Goal: Information Seeking & Learning: Compare options

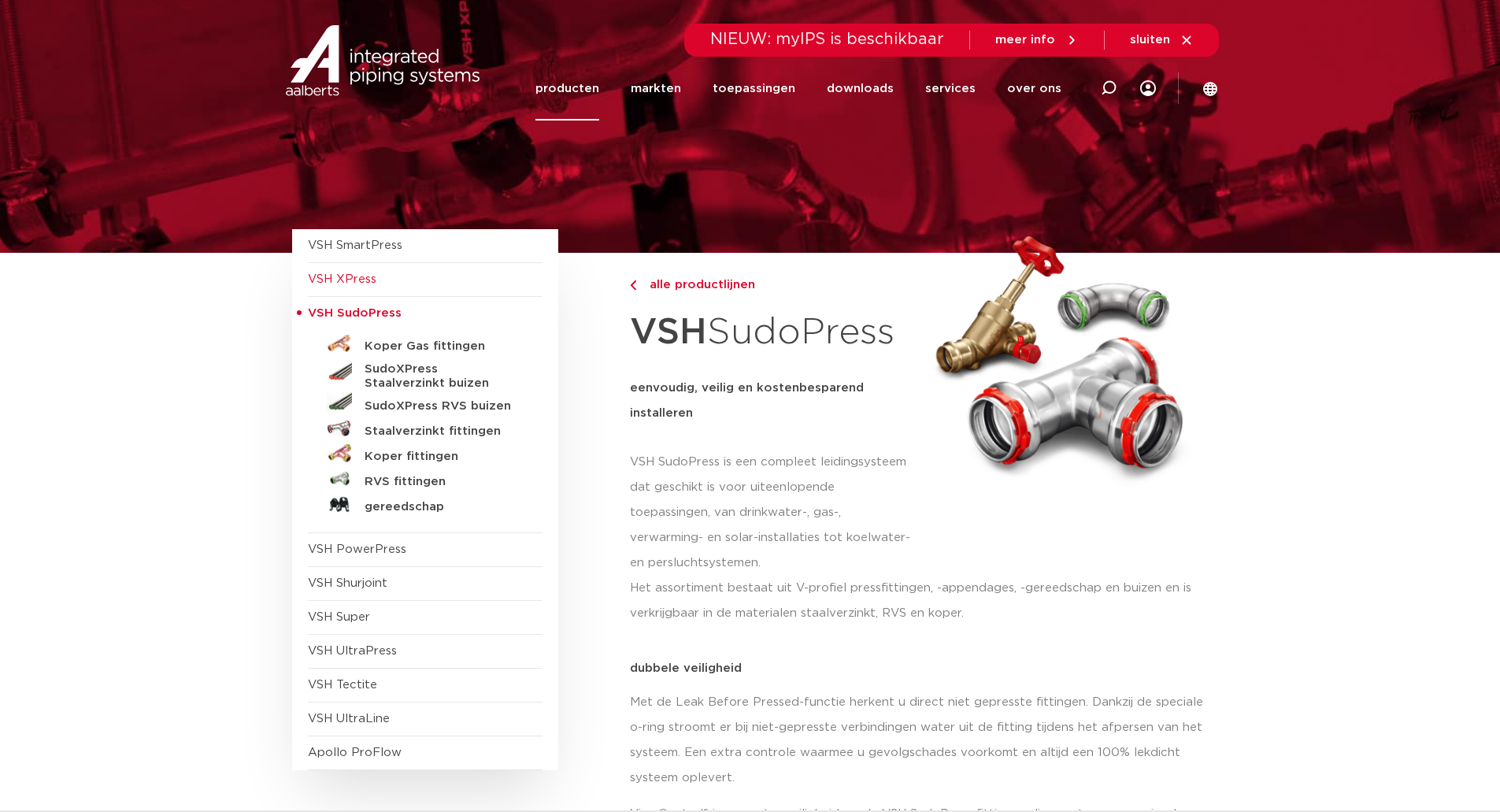
click at [333, 273] on span "VSH XPress" at bounding box center [342, 279] width 69 height 12
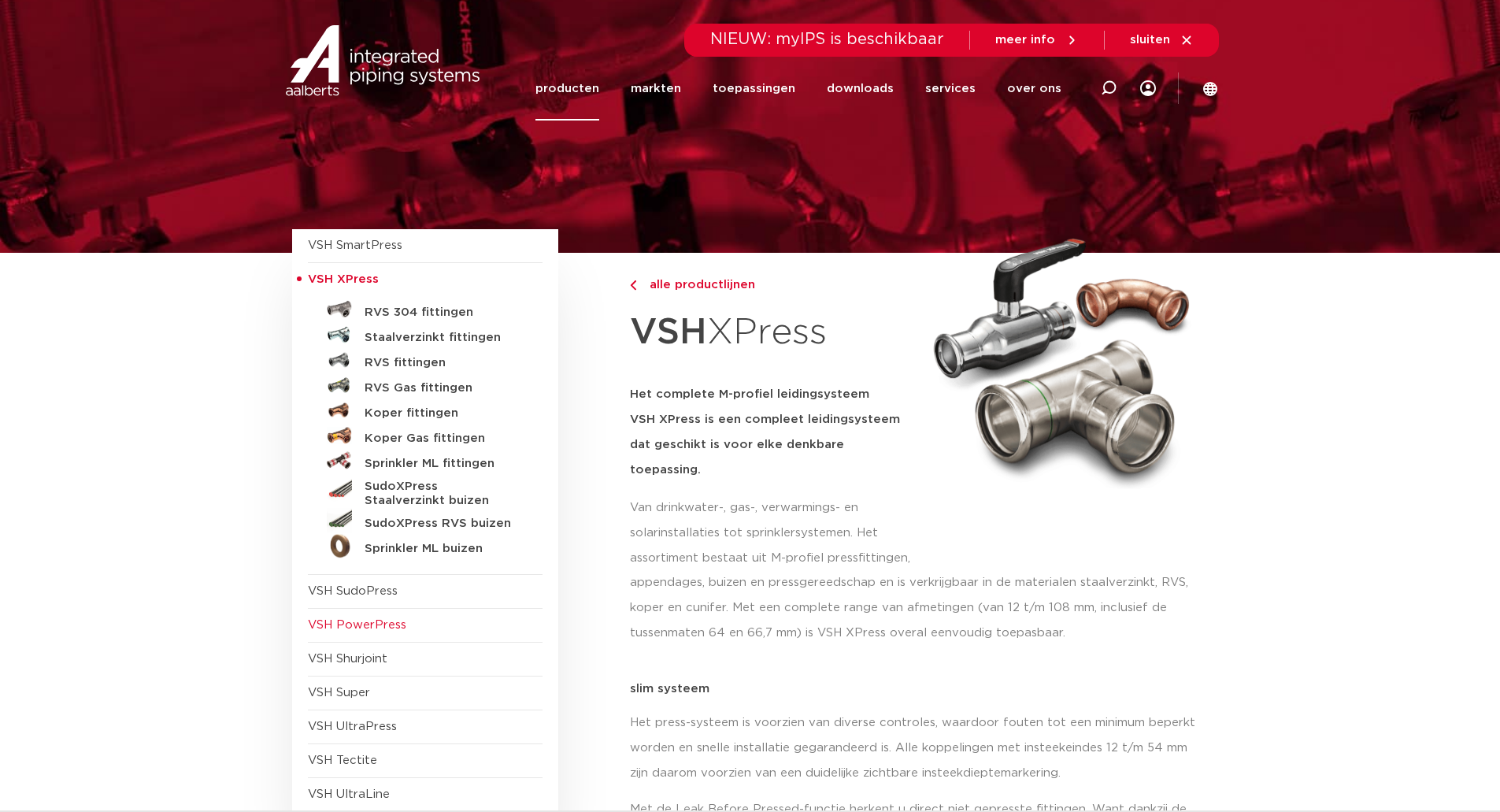
click at [363, 624] on span "VSH PowerPress" at bounding box center [356, 624] width 98 height 12
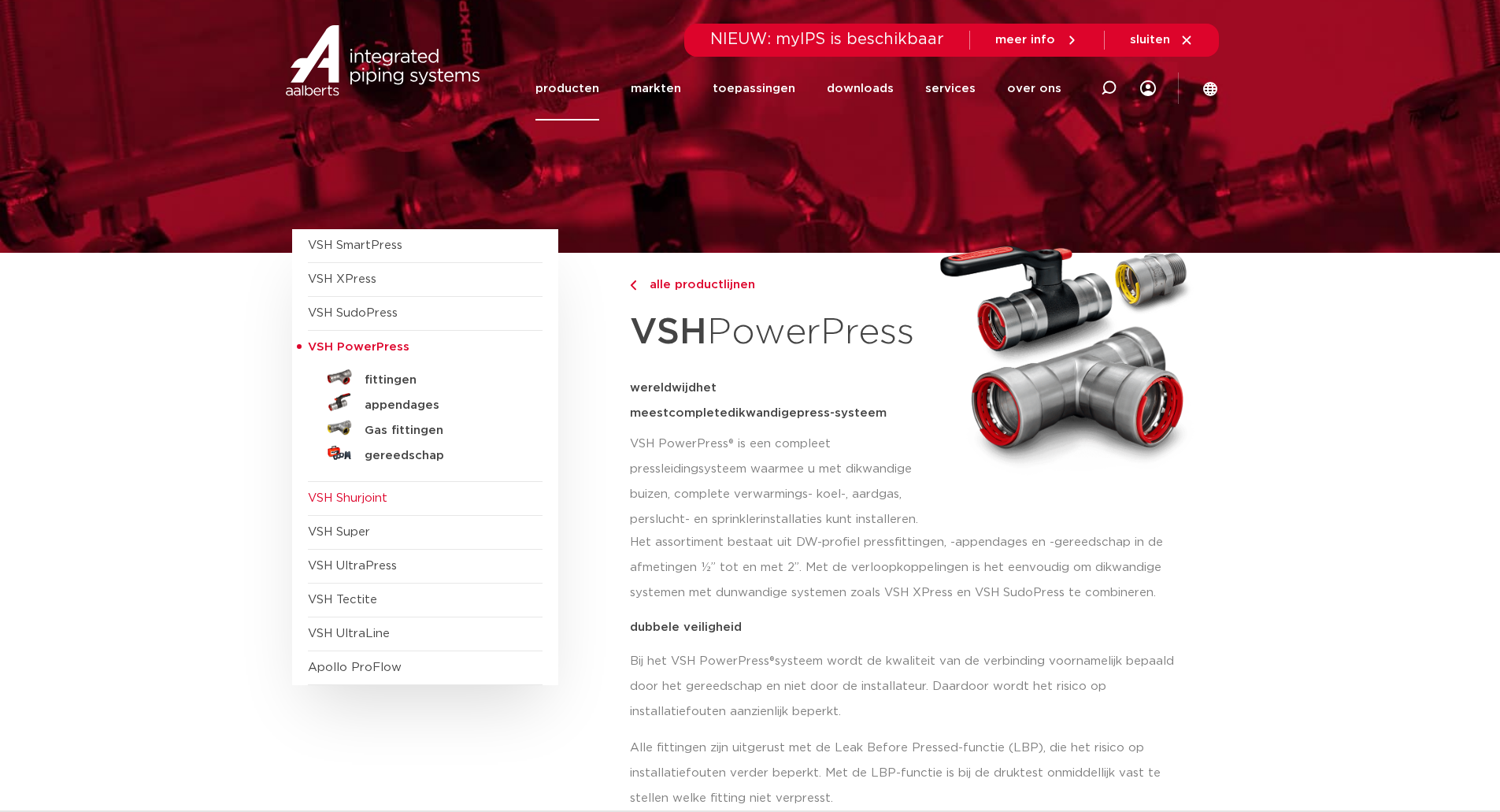
click at [366, 497] on span "VSH Shurjoint" at bounding box center [347, 497] width 80 height 12
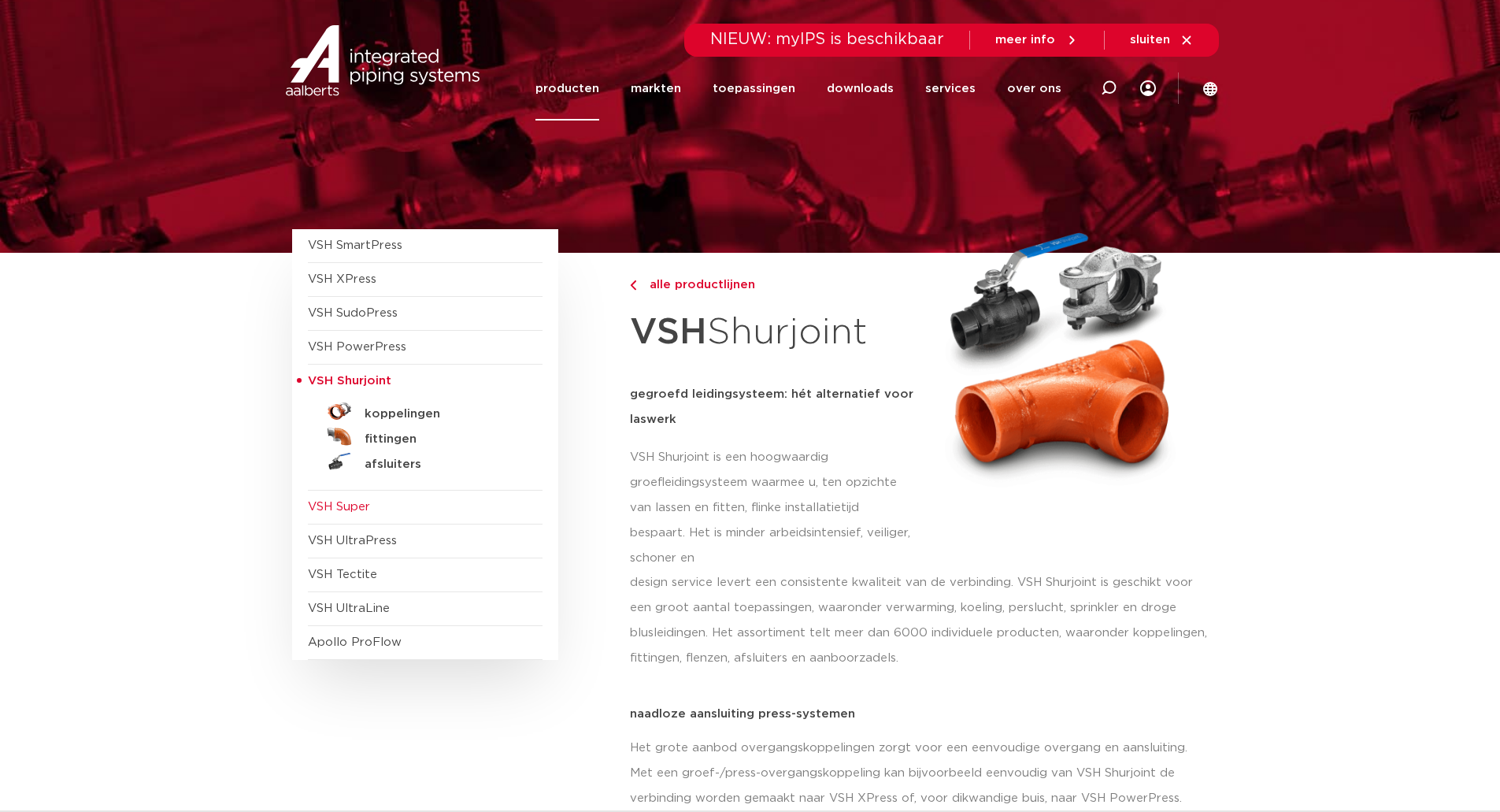
click at [342, 507] on span "VSH Super" at bounding box center [338, 506] width 62 height 12
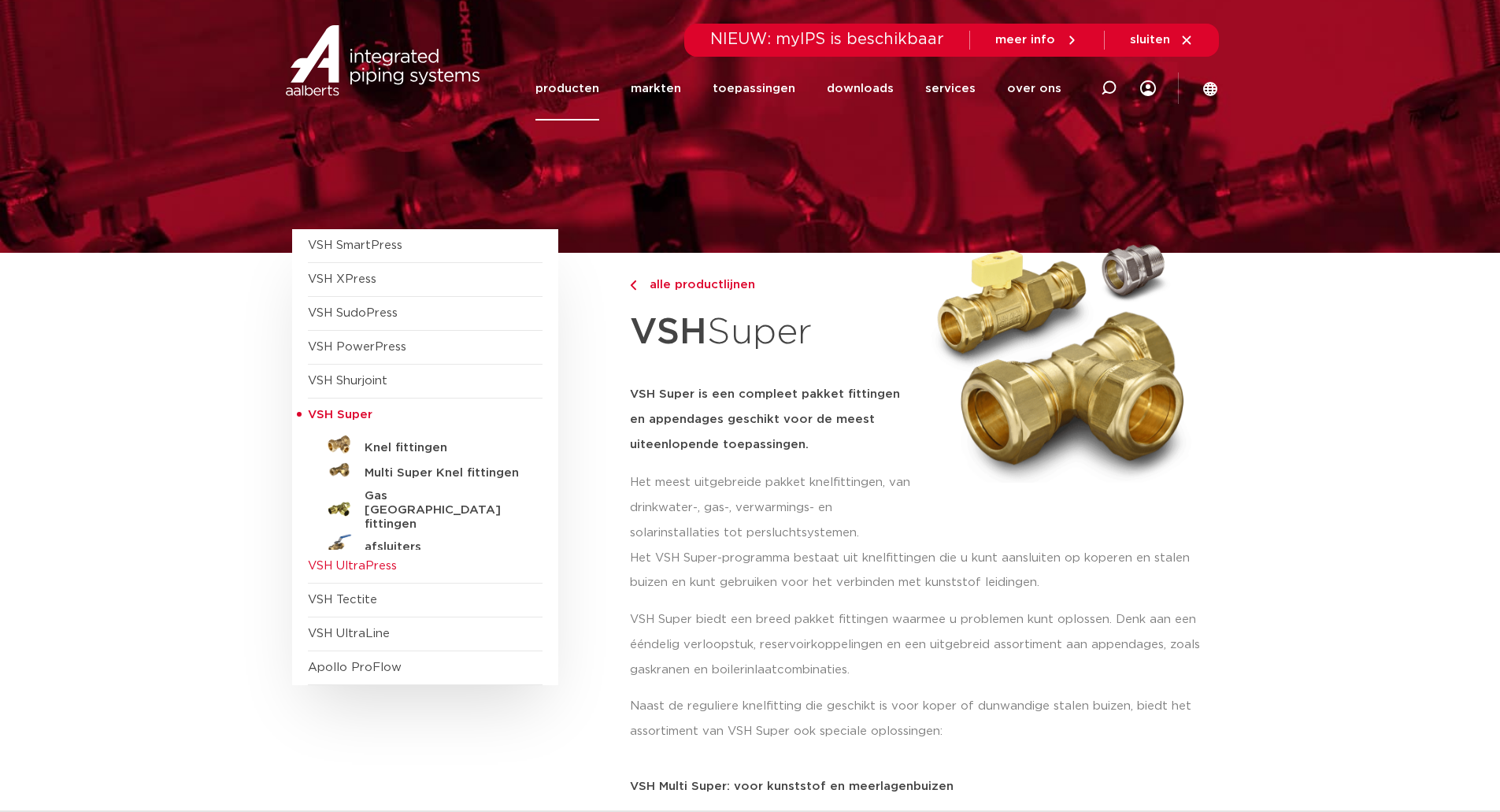
click at [364, 556] on span "VSH UltraPress" at bounding box center [424, 567] width 234 height 34
click at [339, 566] on span "VSH UltraPress" at bounding box center [352, 566] width 89 height 12
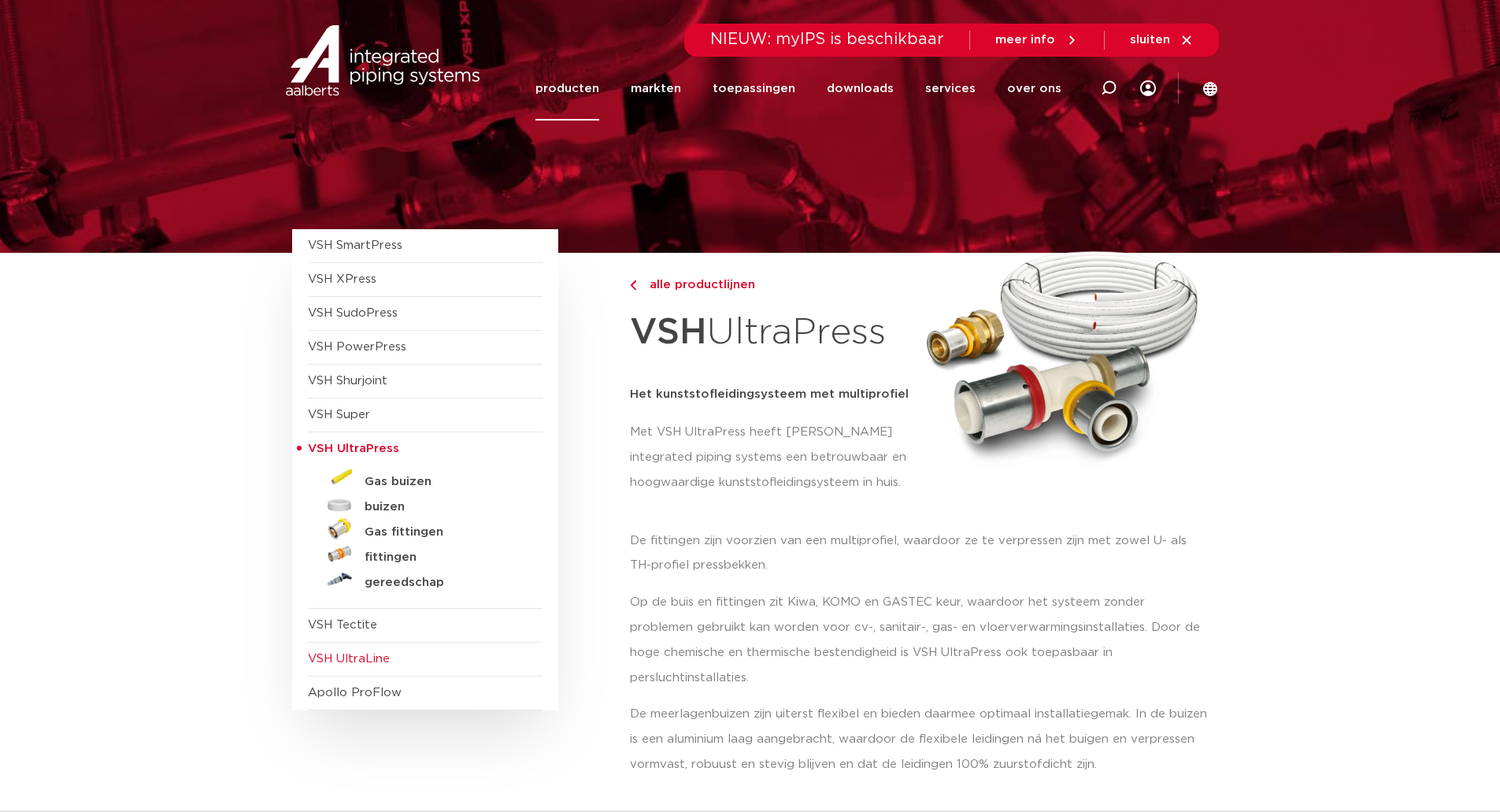
click at [353, 658] on span "VSH UltraLine" at bounding box center [348, 658] width 81 height 12
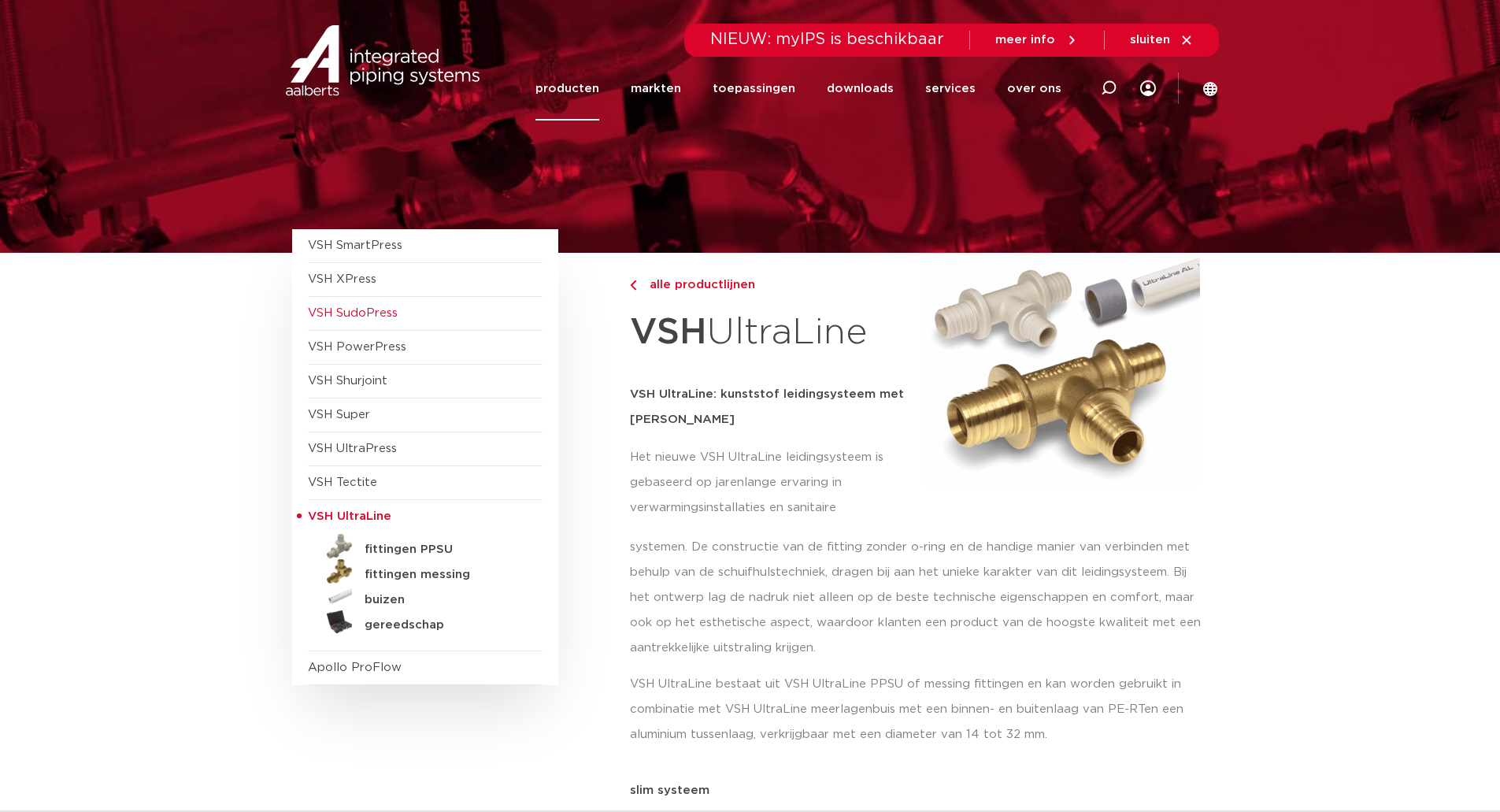
click at [347, 315] on span "VSH SudoPress" at bounding box center [352, 313] width 90 height 12
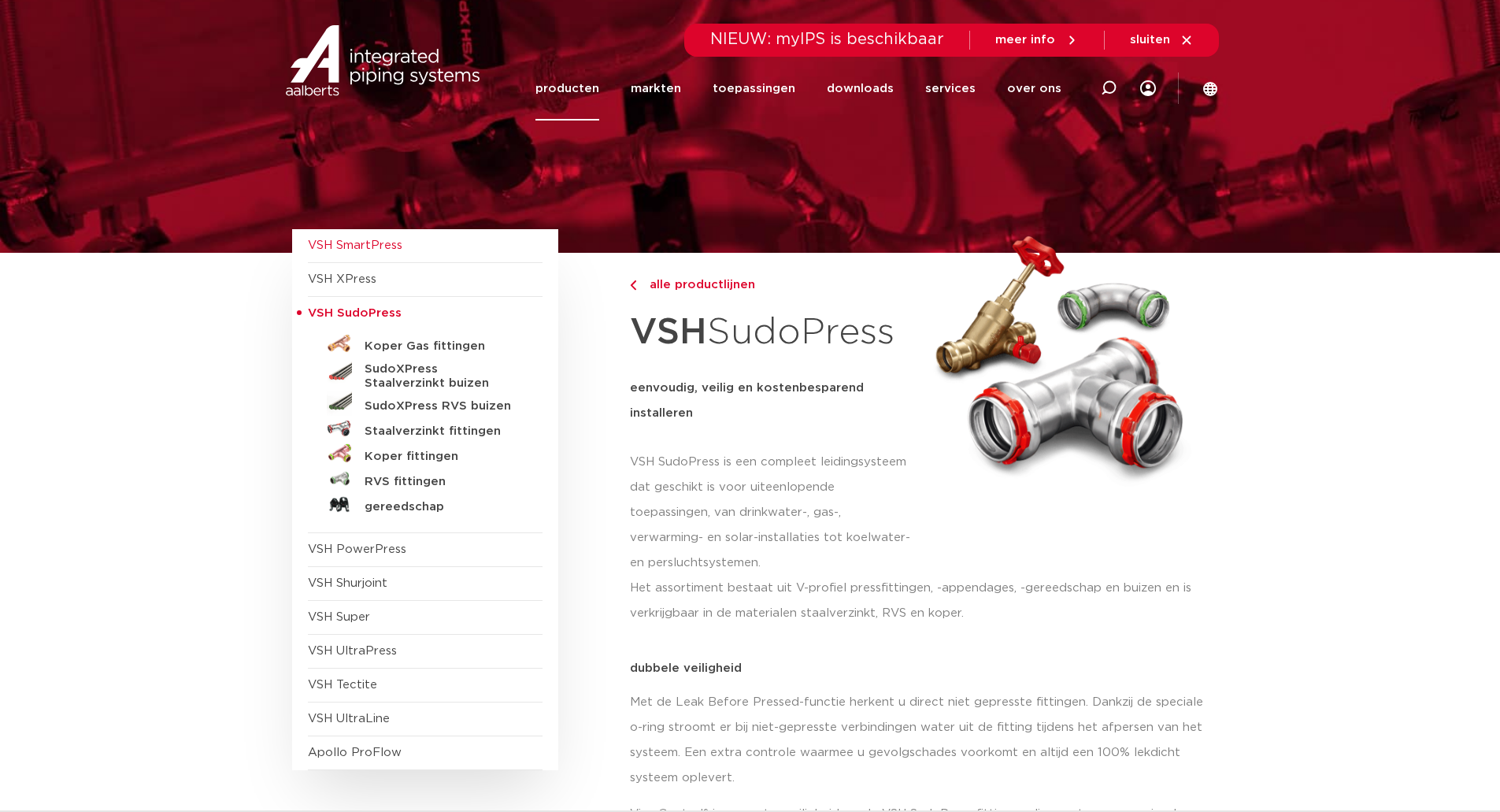
click at [359, 239] on span "VSH SmartPress" at bounding box center [355, 244] width 94 height 12
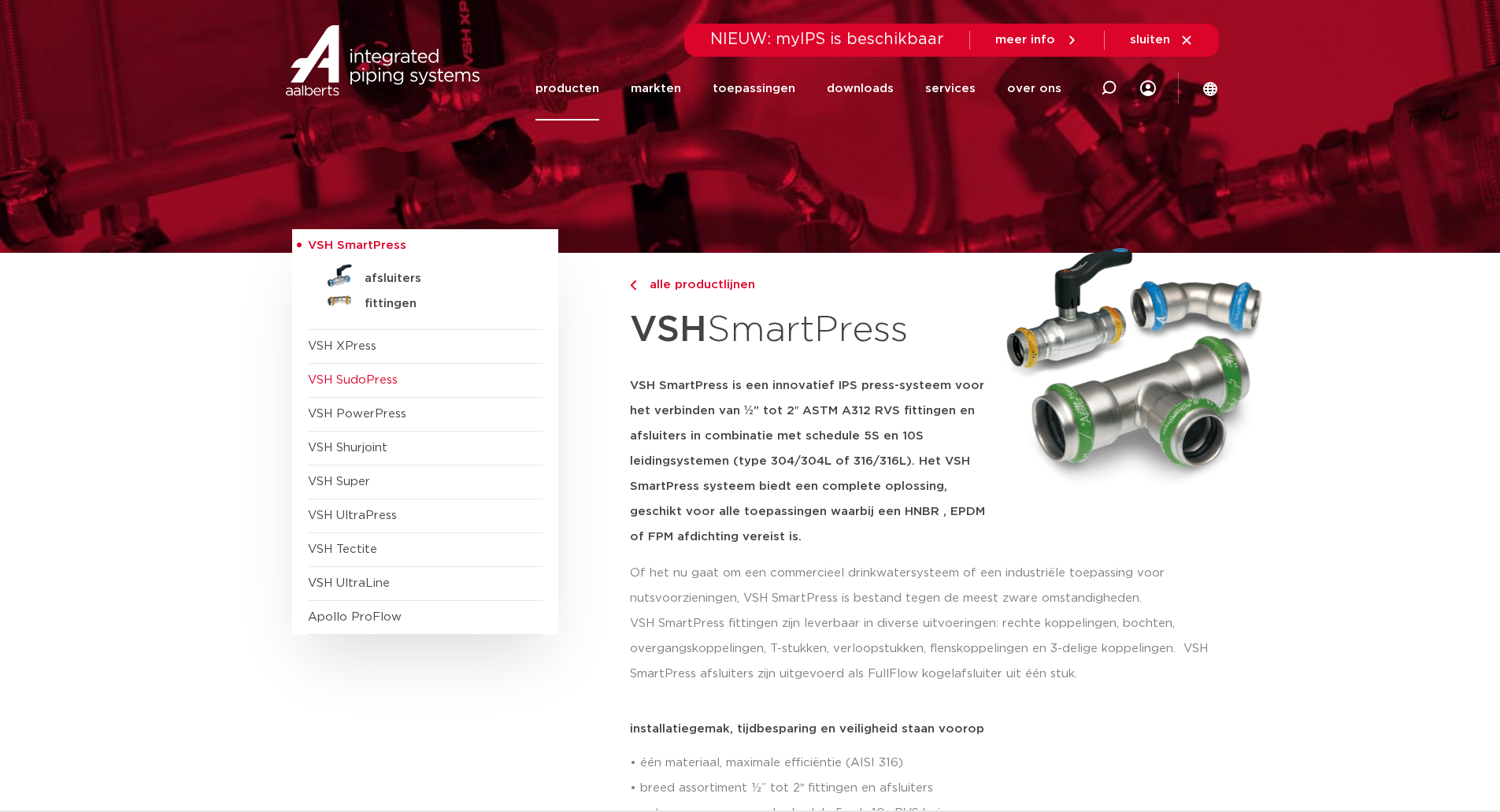
click at [354, 377] on span "VSH SudoPress" at bounding box center [352, 380] width 90 height 12
